Goal: Information Seeking & Learning: Find specific fact

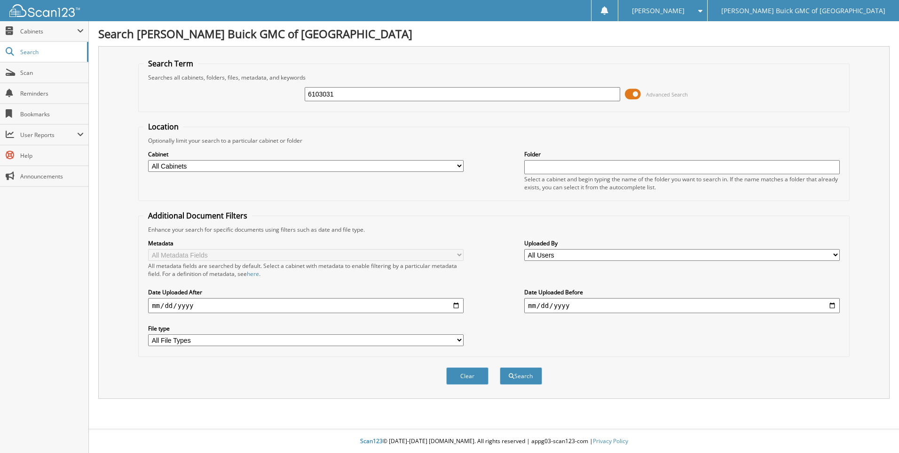
type input "6103031"
click at [500, 367] on button "Search" at bounding box center [521, 375] width 42 height 17
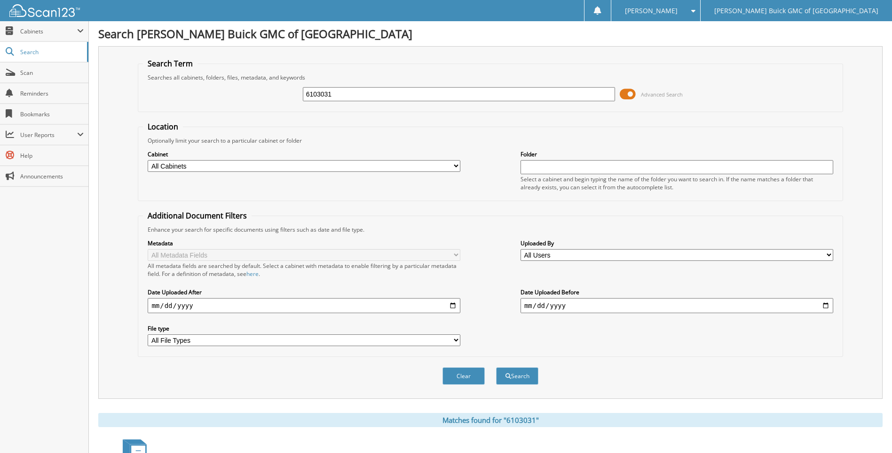
click at [346, 91] on input "6103031" at bounding box center [459, 94] width 313 height 14
type input "6102839"
click at [496, 367] on button "Search" at bounding box center [517, 375] width 42 height 17
click at [590, 93] on input "6102839" at bounding box center [459, 94] width 313 height 14
type input "6103038"
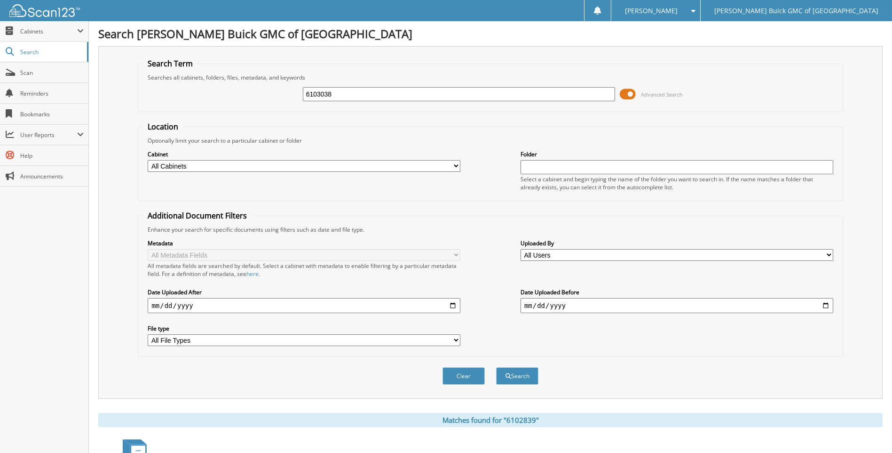
click at [496, 367] on button "Search" at bounding box center [517, 375] width 42 height 17
click at [590, 93] on input "6103038" at bounding box center [459, 94] width 313 height 14
type input "6102570"
click at [496, 367] on button "Search" at bounding box center [517, 375] width 42 height 17
click at [590, 93] on input "6102570" at bounding box center [459, 94] width 313 height 14
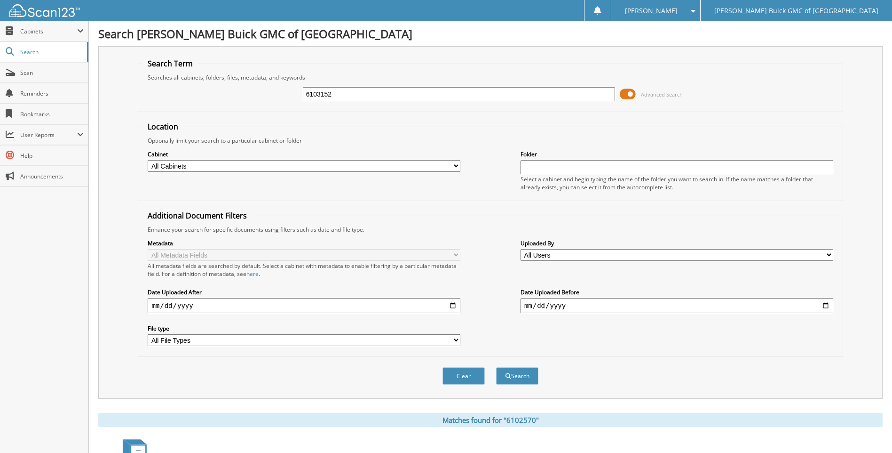
type input "6103152"
click at [496, 367] on button "Search" at bounding box center [517, 375] width 42 height 17
click at [590, 93] on input "6103152" at bounding box center [459, 94] width 313 height 14
type input "6102685"
click at [496, 367] on button "Search" at bounding box center [517, 375] width 42 height 17
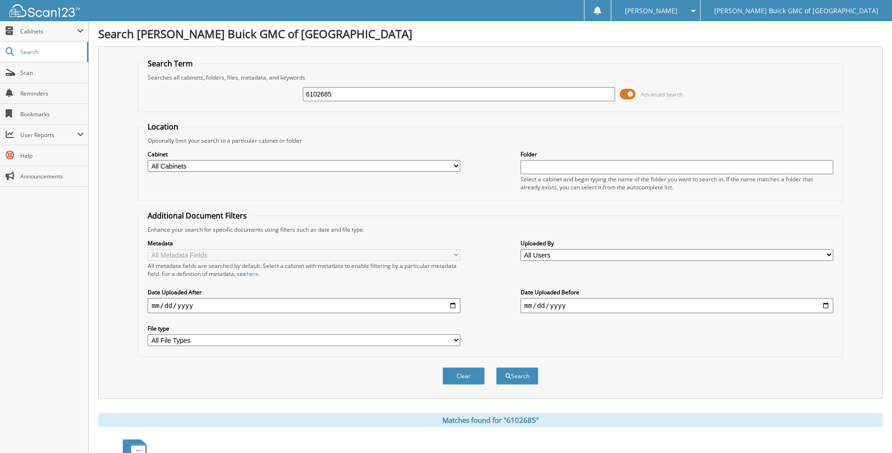
click at [568, 94] on input "6102685" at bounding box center [459, 94] width 313 height 14
type input "6103236"
click at [496, 367] on button "Search" at bounding box center [517, 375] width 42 height 17
click at [567, 94] on input "6103236" at bounding box center [459, 94] width 313 height 14
type input "6103218"
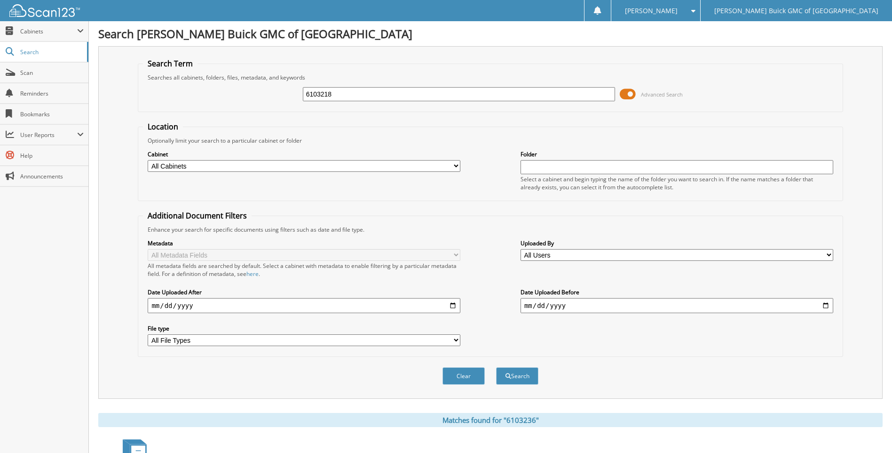
click at [496, 367] on button "Search" at bounding box center [517, 375] width 42 height 17
click at [567, 94] on input "6103218" at bounding box center [459, 94] width 313 height 14
type input "6102813"
click at [496, 367] on button "Search" at bounding box center [517, 375] width 42 height 17
click at [567, 94] on input "6102813" at bounding box center [459, 94] width 313 height 14
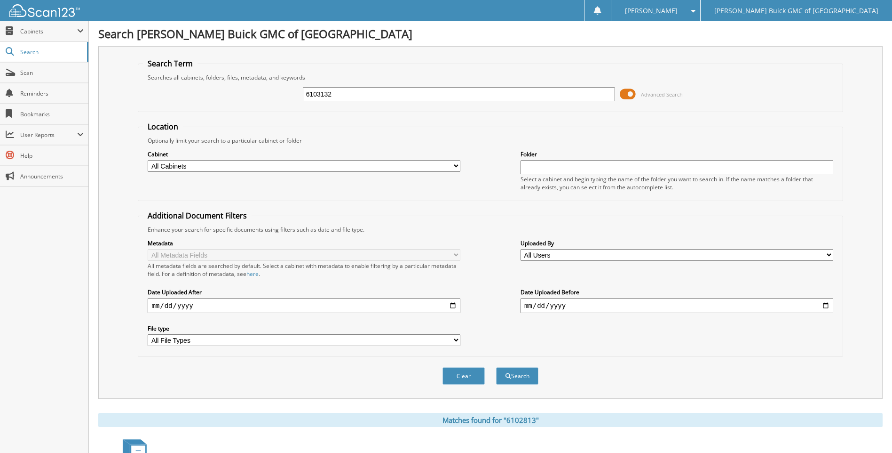
type input "6103132"
click at [496, 367] on button "Search" at bounding box center [517, 375] width 42 height 17
click at [567, 94] on input "6103132" at bounding box center [459, 94] width 313 height 14
type input "6103145"
click at [496, 367] on button "Search" at bounding box center [517, 375] width 42 height 17
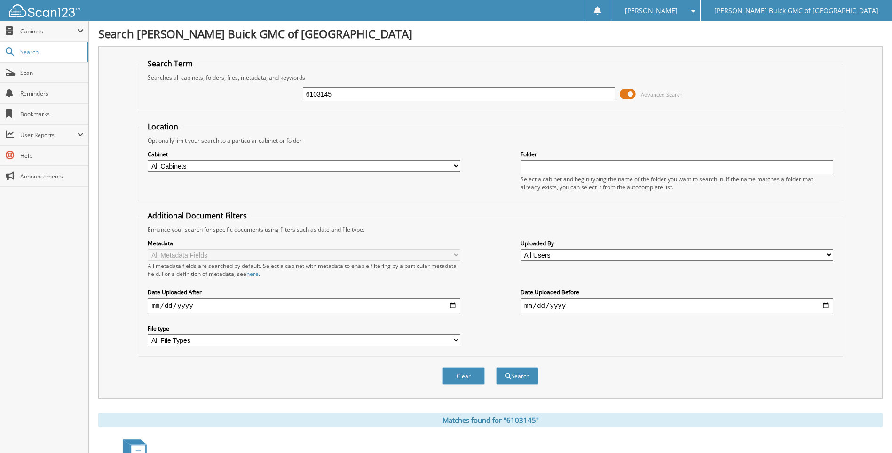
click at [567, 94] on input "6103145" at bounding box center [459, 94] width 313 height 14
type input "6103137"
click at [496, 367] on button "Search" at bounding box center [517, 375] width 42 height 17
click at [567, 94] on input "6103137" at bounding box center [459, 94] width 313 height 14
type input "6103142"
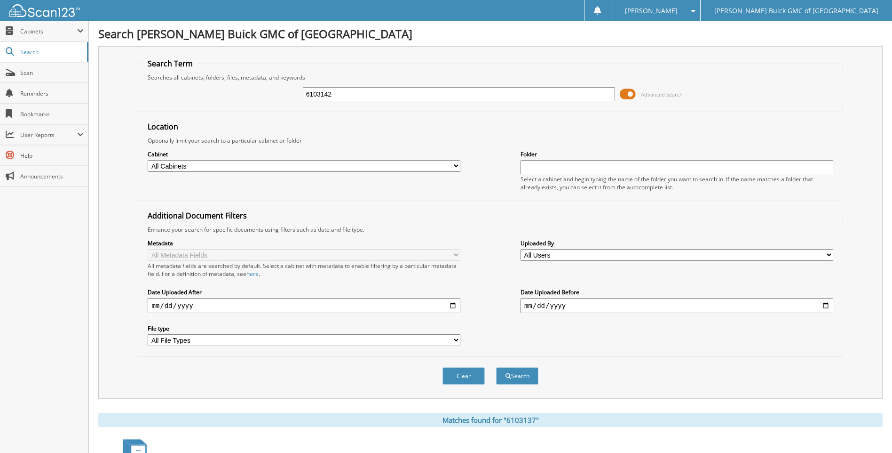
click at [496, 367] on button "Search" at bounding box center [517, 375] width 42 height 17
click at [567, 94] on input "6103142" at bounding box center [459, 94] width 313 height 14
type input "6102908"
click at [496, 367] on button "Search" at bounding box center [517, 375] width 42 height 17
drag, startPoint x: 0, startPoint y: 0, endPoint x: 567, endPoint y: 94, distance: 575.1
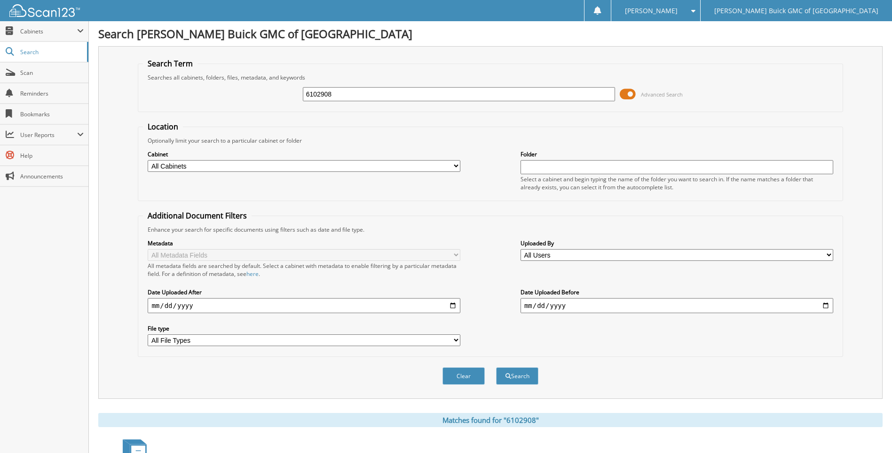
click at [567, 94] on input "6102908" at bounding box center [459, 94] width 313 height 14
type input "6103139"
click at [496, 367] on button "Search" at bounding box center [517, 375] width 42 height 17
click at [567, 94] on input "6103139" at bounding box center [459, 94] width 313 height 14
type input "6103089"
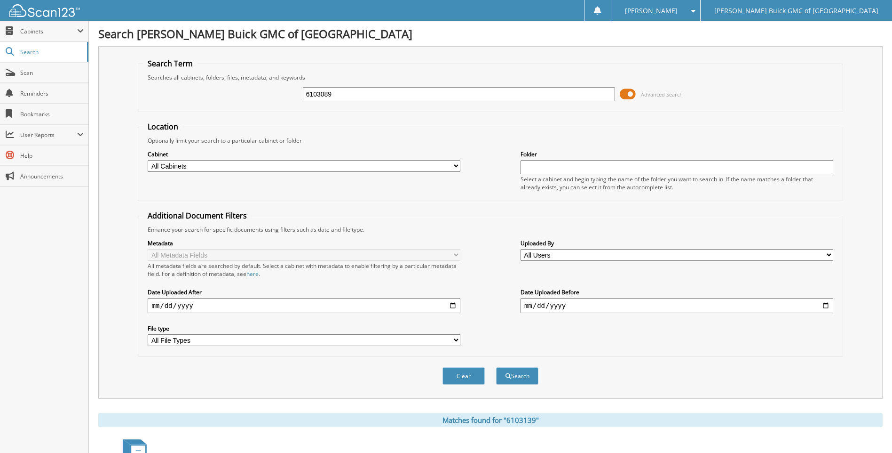
click at [496, 367] on button "Search" at bounding box center [517, 375] width 42 height 17
click at [567, 94] on input "6103089" at bounding box center [459, 94] width 313 height 14
type input "6103091"
click at [496, 367] on button "Search" at bounding box center [517, 375] width 42 height 17
click at [567, 94] on input "6103091" at bounding box center [459, 94] width 313 height 14
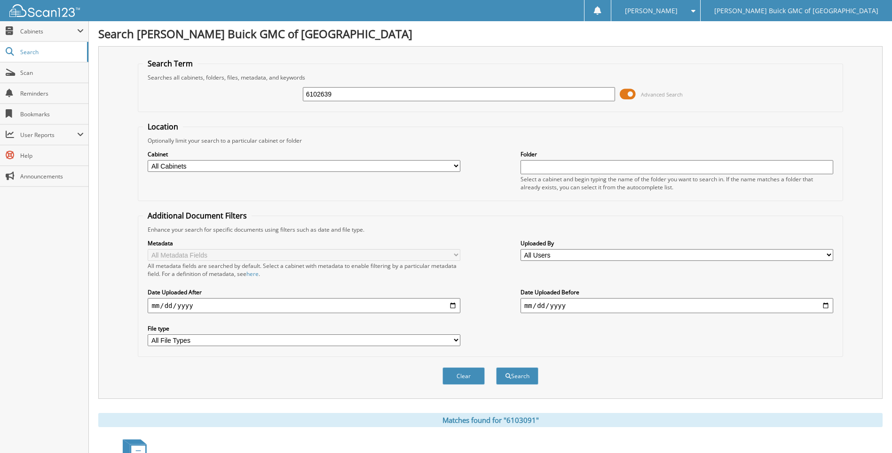
type input "6102639"
click at [496, 367] on button "Search" at bounding box center [517, 375] width 42 height 17
click at [567, 94] on input "6102639" at bounding box center [459, 94] width 313 height 14
type input "6102244"
click at [496, 367] on button "Search" at bounding box center [517, 375] width 42 height 17
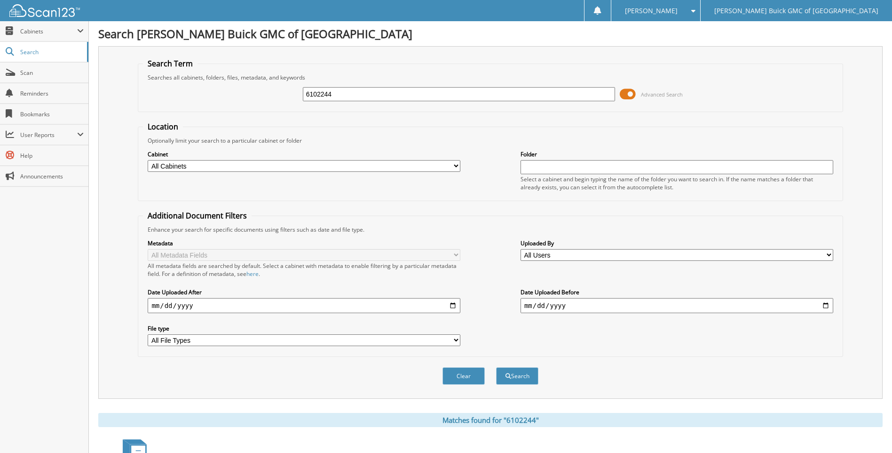
click at [567, 94] on input "6102244" at bounding box center [459, 94] width 313 height 14
type input "6102669"
click at [496, 367] on button "Search" at bounding box center [517, 375] width 42 height 17
click at [567, 94] on input "6102669" at bounding box center [459, 94] width 313 height 14
type input "6103147"
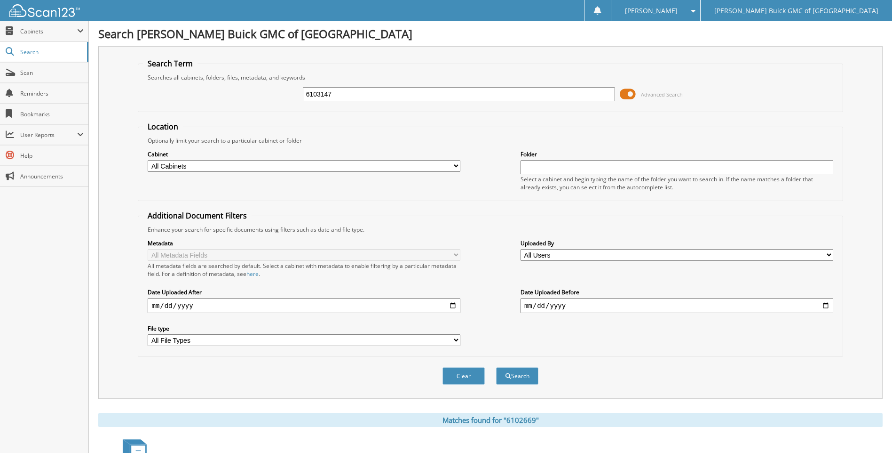
click at [496, 367] on button "Search" at bounding box center [517, 375] width 42 height 17
click at [567, 94] on input "6103147" at bounding box center [459, 94] width 313 height 14
type input "6102524"
click at [496, 367] on button "Search" at bounding box center [517, 375] width 42 height 17
click at [567, 94] on input "6102524" at bounding box center [459, 94] width 313 height 14
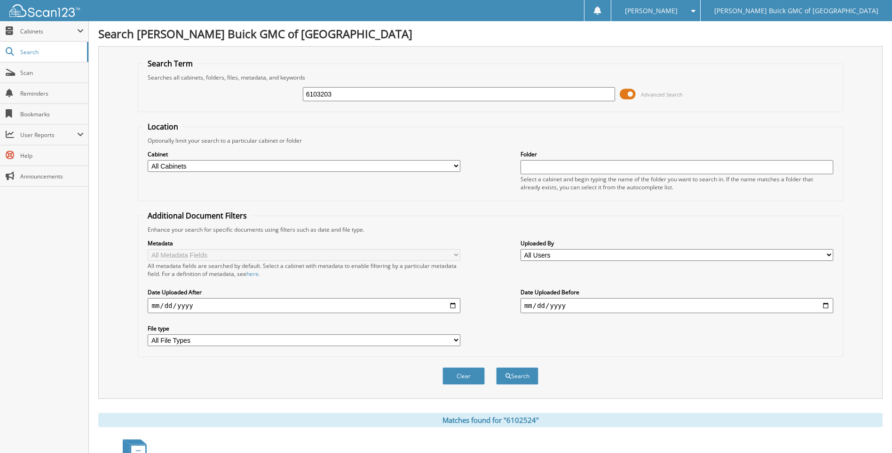
type input "6103203"
click at [496, 367] on button "Search" at bounding box center [517, 375] width 42 height 17
drag, startPoint x: 0, startPoint y: 0, endPoint x: 567, endPoint y: 94, distance: 575.1
click at [567, 94] on input "6103203" at bounding box center [459, 94] width 313 height 14
type input "6102456"
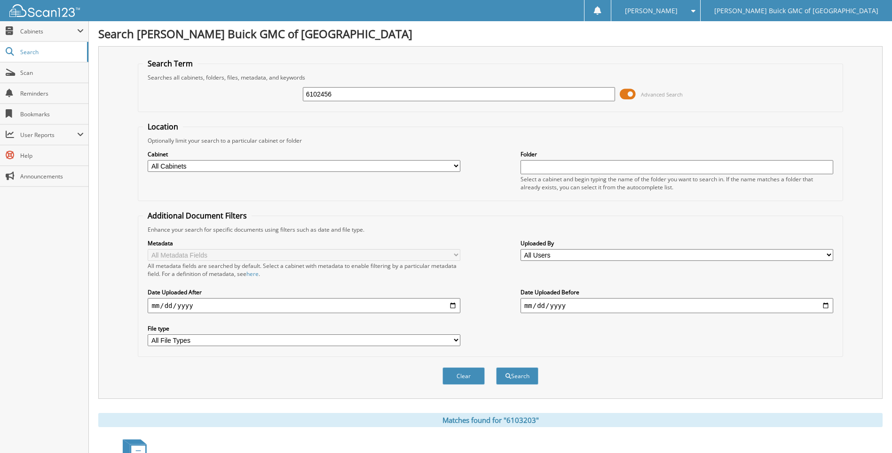
click at [496, 367] on button "Search" at bounding box center [517, 375] width 42 height 17
click at [567, 94] on input "6102456" at bounding box center [459, 94] width 313 height 14
type input "6102728"
click at [496, 367] on button "Search" at bounding box center [517, 375] width 42 height 17
click at [567, 94] on input "6102728" at bounding box center [459, 94] width 313 height 14
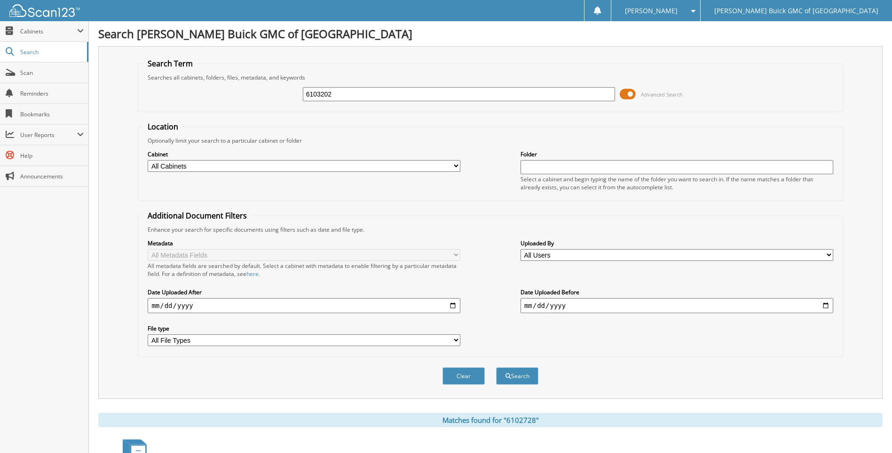
type input "6103202"
click at [496, 367] on button "Search" at bounding box center [517, 375] width 42 height 17
click at [567, 94] on input "6103202" at bounding box center [459, 94] width 313 height 14
type input "6103140"
click at [496, 367] on button "Search" at bounding box center [517, 375] width 42 height 17
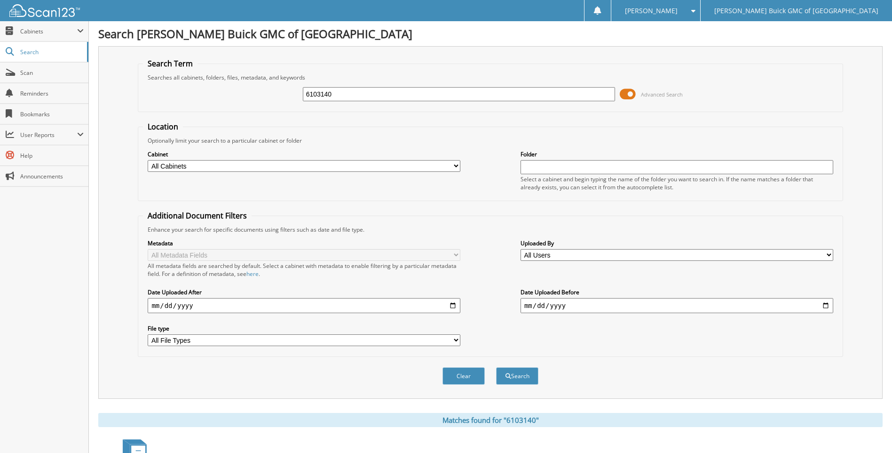
click at [567, 94] on input "6103140" at bounding box center [459, 94] width 313 height 14
type input "6103193"
click at [496, 367] on button "Search" at bounding box center [517, 375] width 42 height 17
click at [567, 94] on input "6103193" at bounding box center [459, 94] width 313 height 14
type input "6102589"
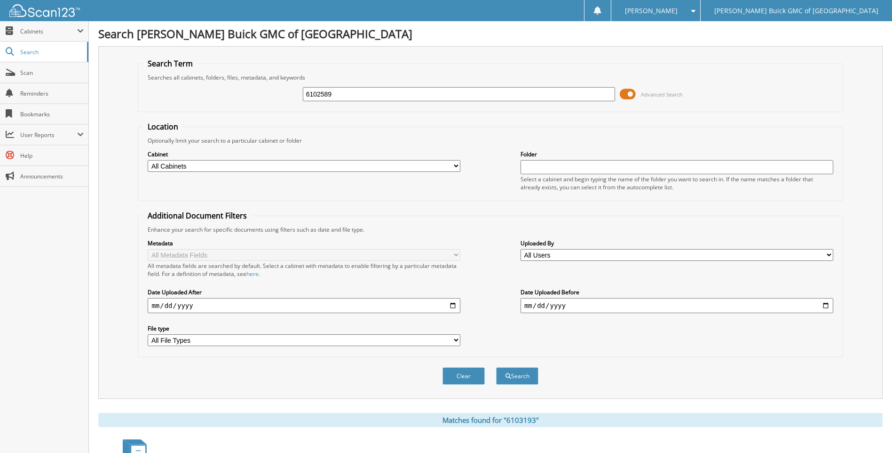
click at [496, 367] on button "Search" at bounding box center [517, 375] width 42 height 17
click at [567, 94] on input "6102589" at bounding box center [459, 94] width 313 height 14
type input "6102858"
click at [496, 367] on button "Search" at bounding box center [517, 375] width 42 height 17
click at [567, 94] on input "6102858" at bounding box center [459, 94] width 313 height 14
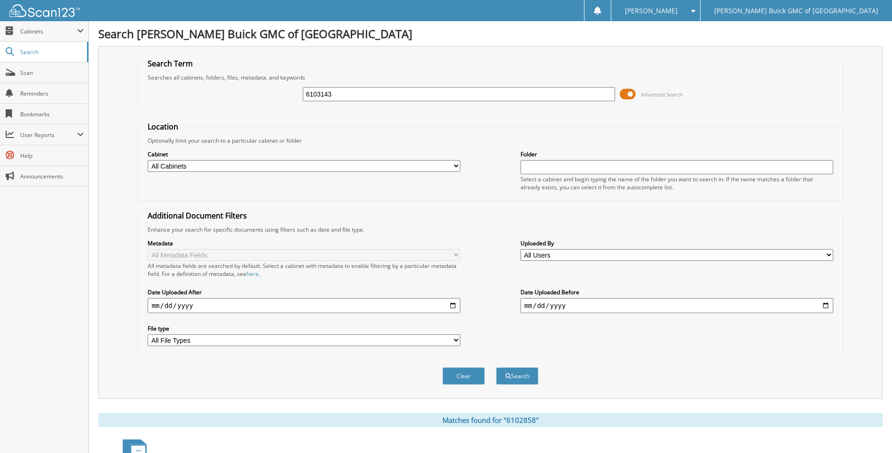
type input "6103143"
click at [496, 367] on button "Search" at bounding box center [517, 375] width 42 height 17
click at [567, 94] on input "6103143" at bounding box center [459, 94] width 313 height 14
type input "6102912"
click at [496, 367] on button "Search" at bounding box center [517, 375] width 42 height 17
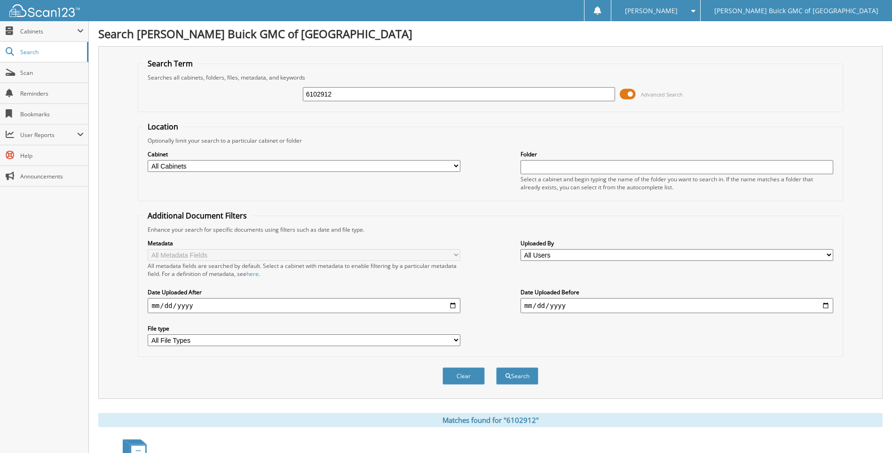
click at [567, 94] on input "6102912" at bounding box center [459, 94] width 313 height 14
type input "6102874"
click at [496, 367] on button "Search" at bounding box center [517, 375] width 42 height 17
click at [567, 94] on input "6102874" at bounding box center [459, 94] width 313 height 14
type input "6103189"
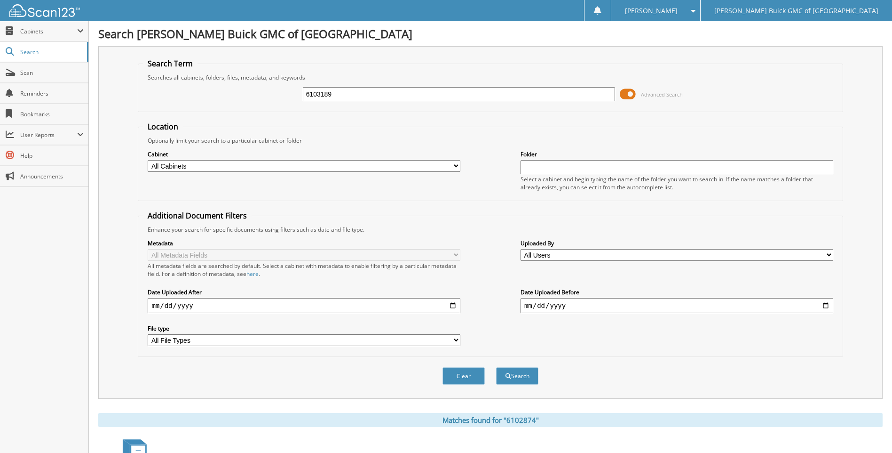
click at [496, 367] on button "Search" at bounding box center [517, 375] width 42 height 17
click at [567, 94] on input "6103189" at bounding box center [459, 94] width 313 height 14
type input "6102725"
click at [496, 367] on button "Search" at bounding box center [517, 375] width 42 height 17
click at [567, 94] on input "6102725" at bounding box center [459, 94] width 313 height 14
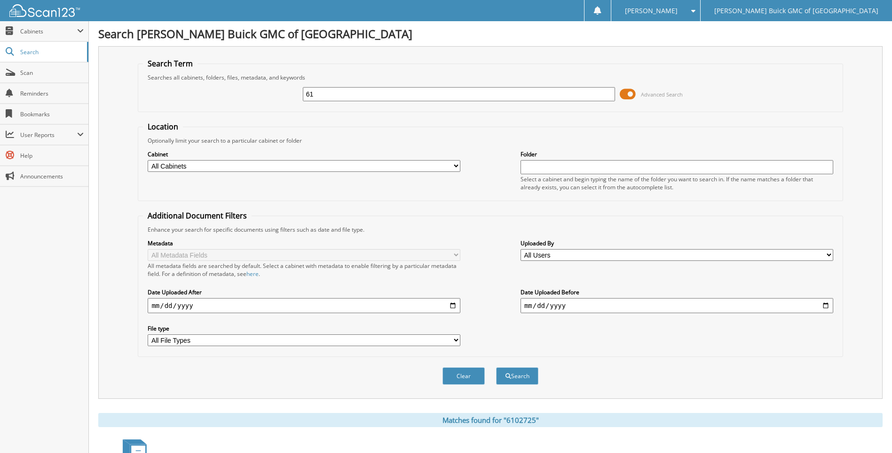
type input "6"
type input "9108355"
click at [496, 367] on button "Search" at bounding box center [517, 375] width 42 height 17
click at [567, 94] on input "9108355" at bounding box center [459, 94] width 313 height 14
type input "9108361"
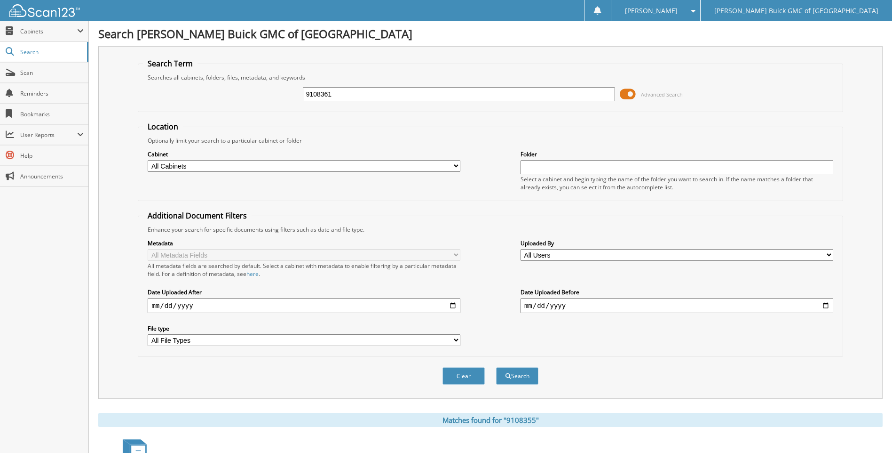
click at [496, 367] on button "Search" at bounding box center [517, 375] width 42 height 17
click at [567, 94] on input "9108361" at bounding box center [459, 94] width 313 height 14
type input "9108354"
click at [496, 367] on button "Search" at bounding box center [517, 375] width 42 height 17
click at [567, 94] on input "9108354" at bounding box center [459, 94] width 313 height 14
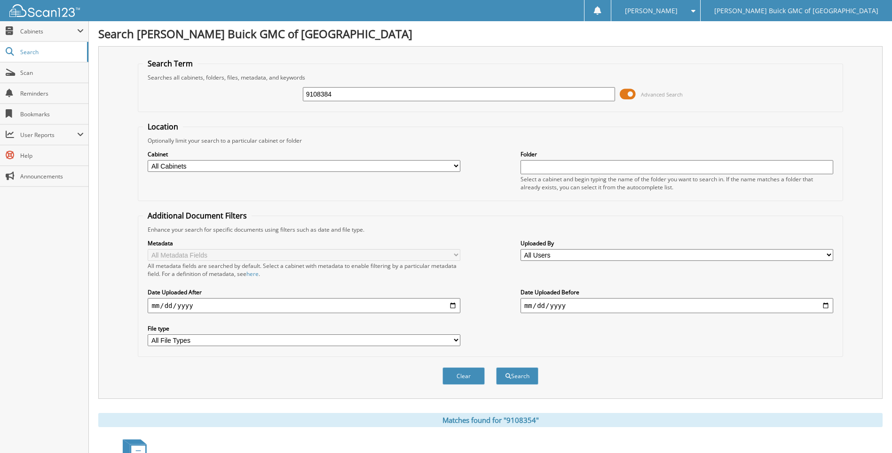
type input "9108384"
click at [496, 367] on button "Search" at bounding box center [517, 375] width 42 height 17
click at [567, 94] on input "9108384" at bounding box center [459, 94] width 313 height 14
type input "9108343"
click at [496, 367] on button "Search" at bounding box center [517, 375] width 42 height 17
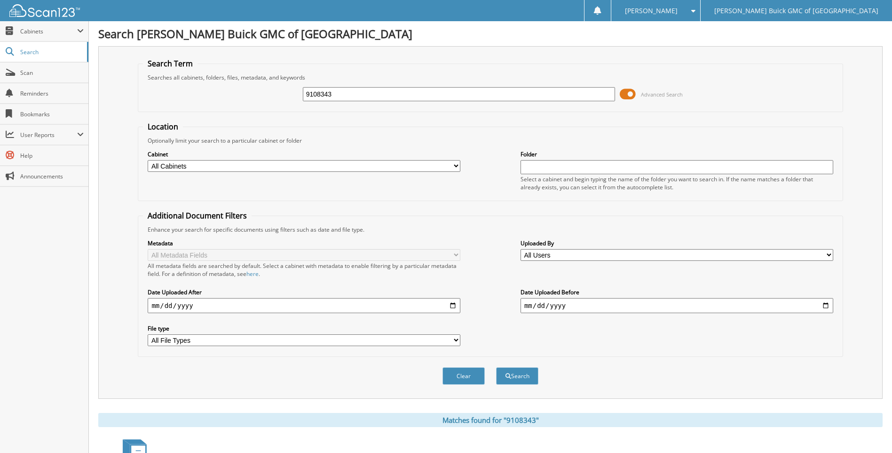
click at [567, 94] on input "9108343" at bounding box center [459, 94] width 313 height 14
type input "9108365"
click at [496, 367] on button "Search" at bounding box center [517, 375] width 42 height 17
click at [567, 94] on input "9108365" at bounding box center [459, 94] width 313 height 14
type input "9108368"
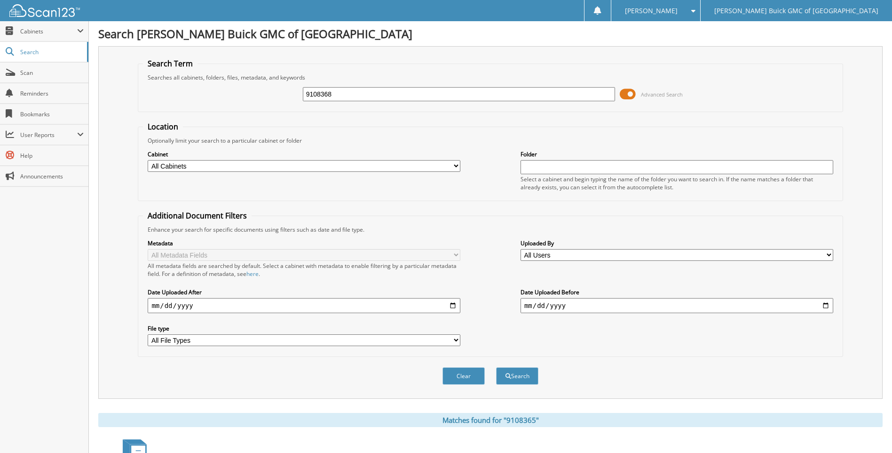
click at [496, 367] on button "Search" at bounding box center [517, 375] width 42 height 17
click at [567, 94] on input "9108368" at bounding box center [459, 94] width 313 height 14
type input "9108302"
click at [496, 367] on button "Search" at bounding box center [517, 375] width 42 height 17
click at [567, 94] on input "9108302" at bounding box center [459, 94] width 313 height 14
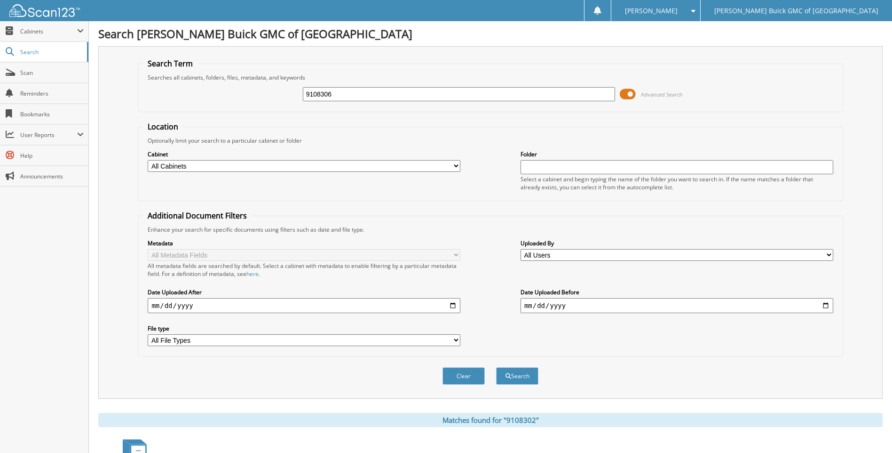
type input "9108306"
click at [496, 367] on button "Search" at bounding box center [517, 375] width 42 height 17
drag, startPoint x: 0, startPoint y: 0, endPoint x: 567, endPoint y: 94, distance: 575.1
click at [567, 94] on input "9108306" at bounding box center [459, 94] width 313 height 14
type input "9108294"
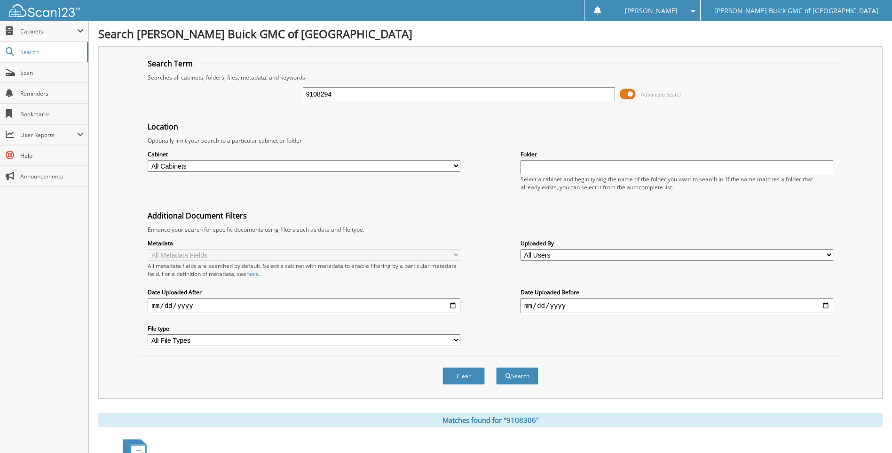
click at [496, 367] on button "Search" at bounding box center [517, 375] width 42 height 17
click at [567, 94] on input "9108294" at bounding box center [459, 94] width 313 height 14
type input "9108317"
click at [496, 367] on button "Search" at bounding box center [517, 375] width 42 height 17
click at [567, 94] on input "9108317" at bounding box center [459, 94] width 313 height 14
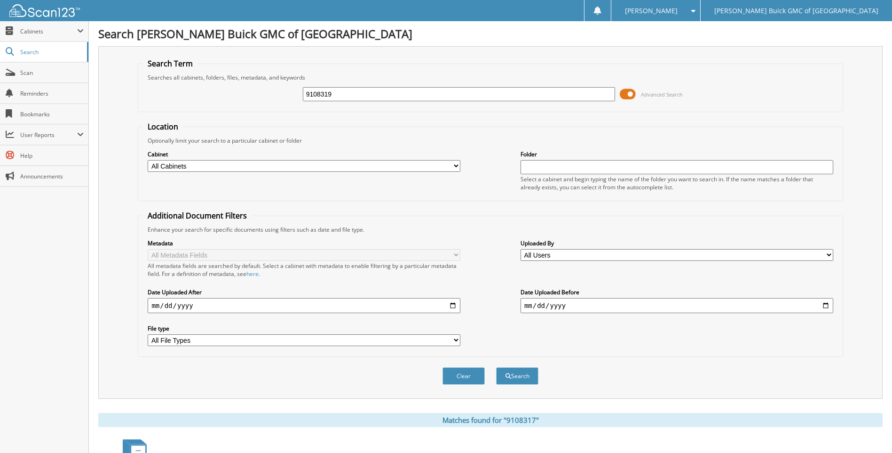
type input "9108319"
click at [496, 367] on button "Search" at bounding box center [517, 375] width 42 height 17
